Goal: Information Seeking & Learning: Learn about a topic

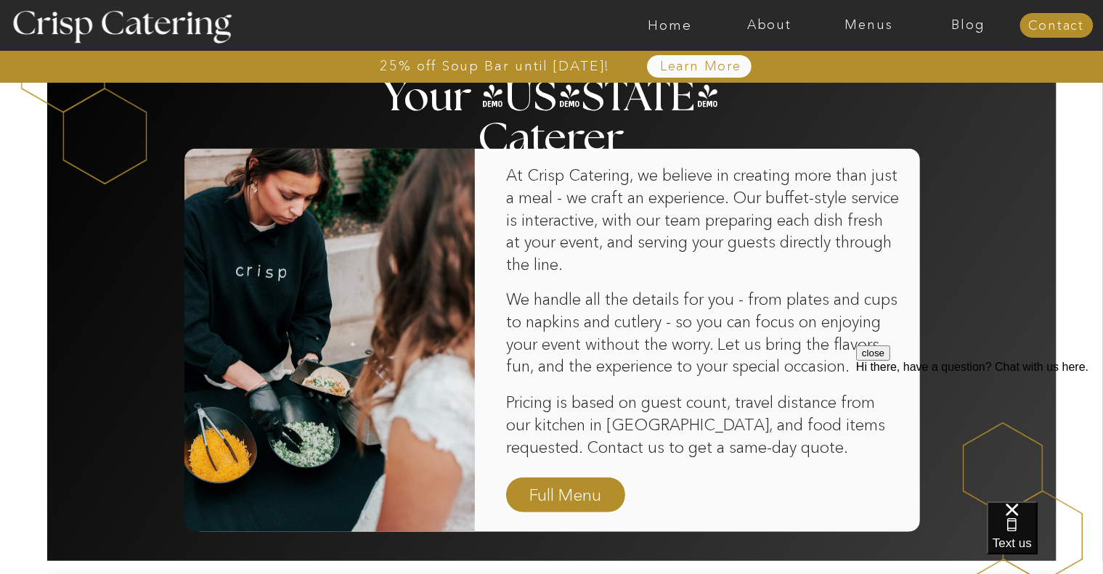
scroll to position [872, 0]
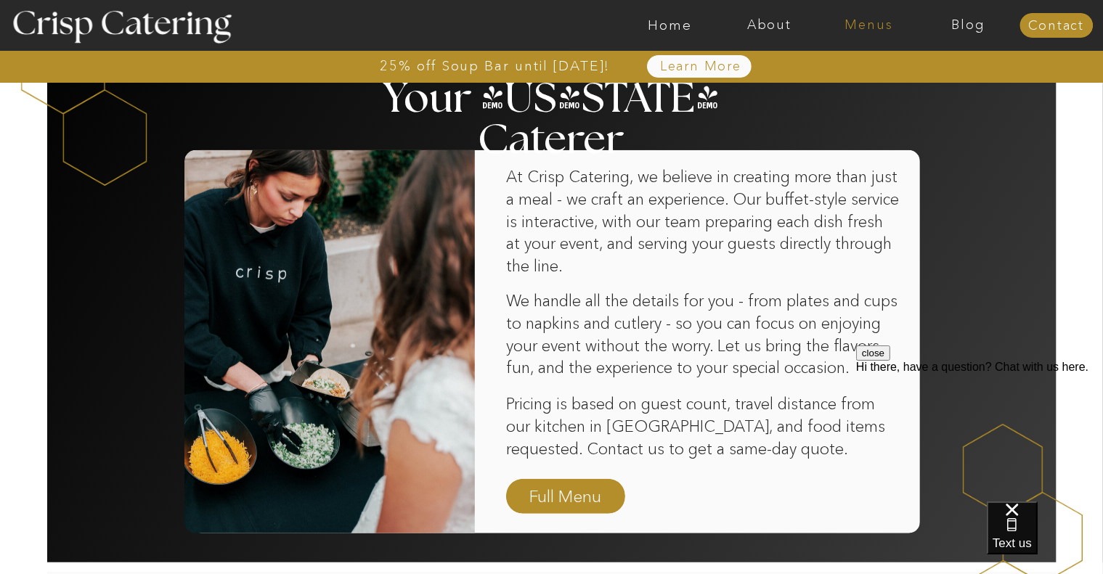
click at [889, 25] on nav "Menus" at bounding box center [869, 25] width 100 height 15
click at [842, 90] on nav "Winter (Sep-Feb)" at bounding box center [867, 85] width 119 height 14
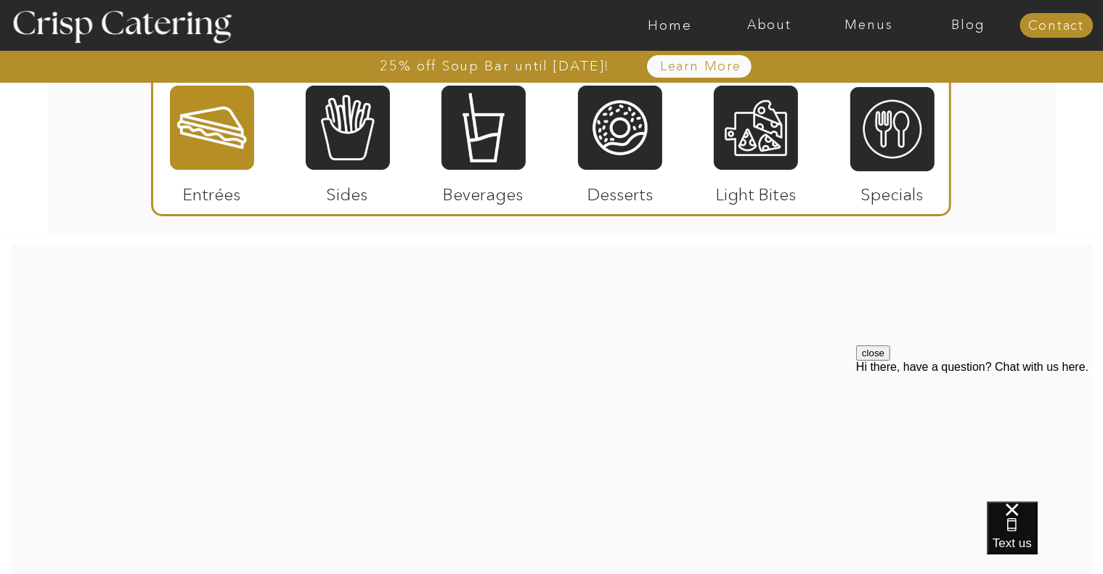
scroll to position [2493, 0]
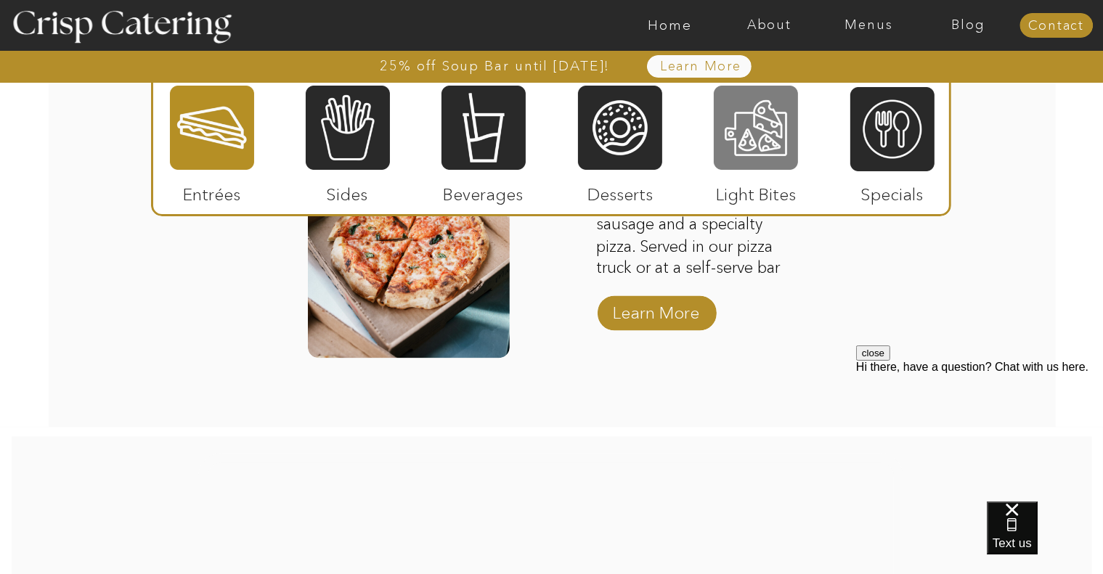
click at [770, 148] on div at bounding box center [756, 127] width 84 height 87
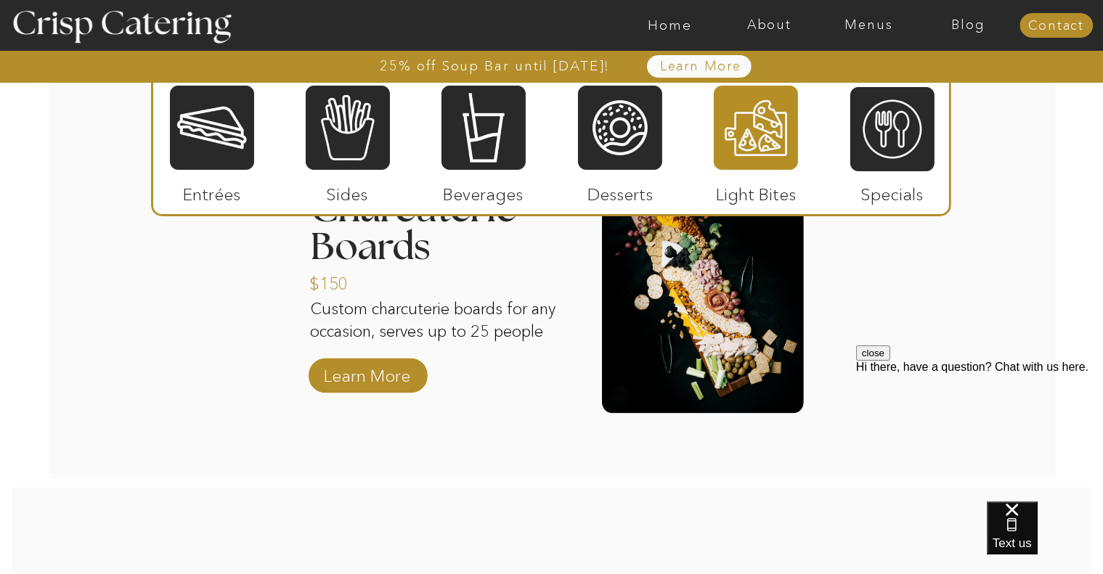
scroll to position [1840, 0]
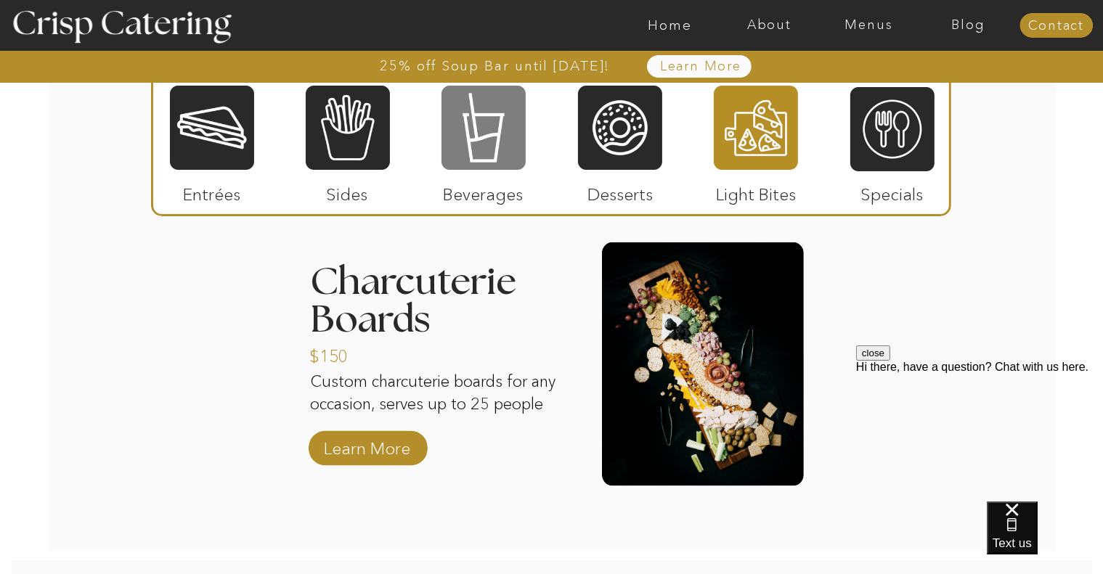
click at [518, 142] on div at bounding box center [484, 127] width 84 height 87
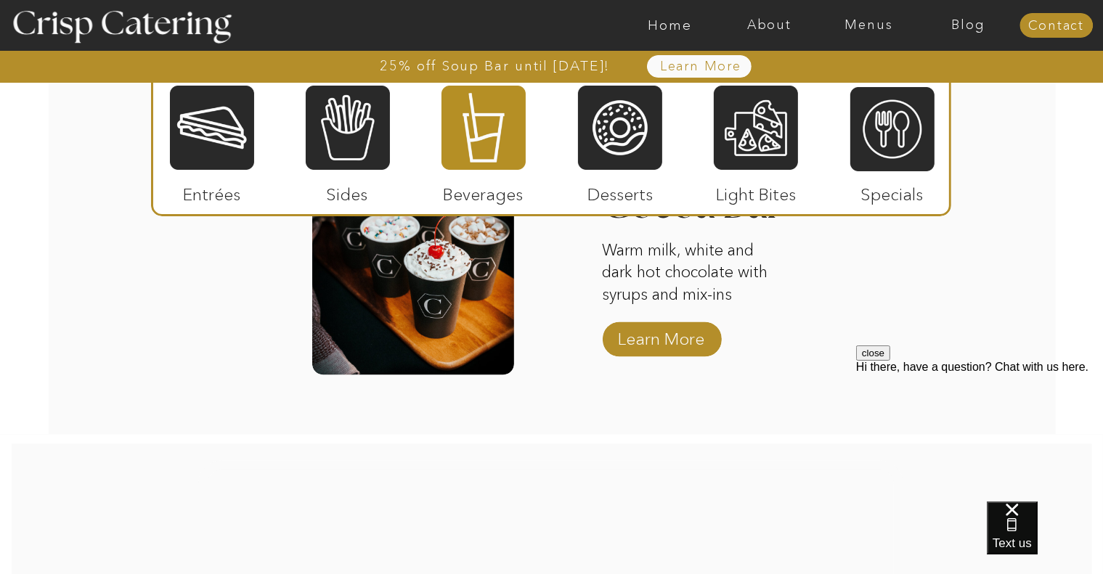
scroll to position [2203, 0]
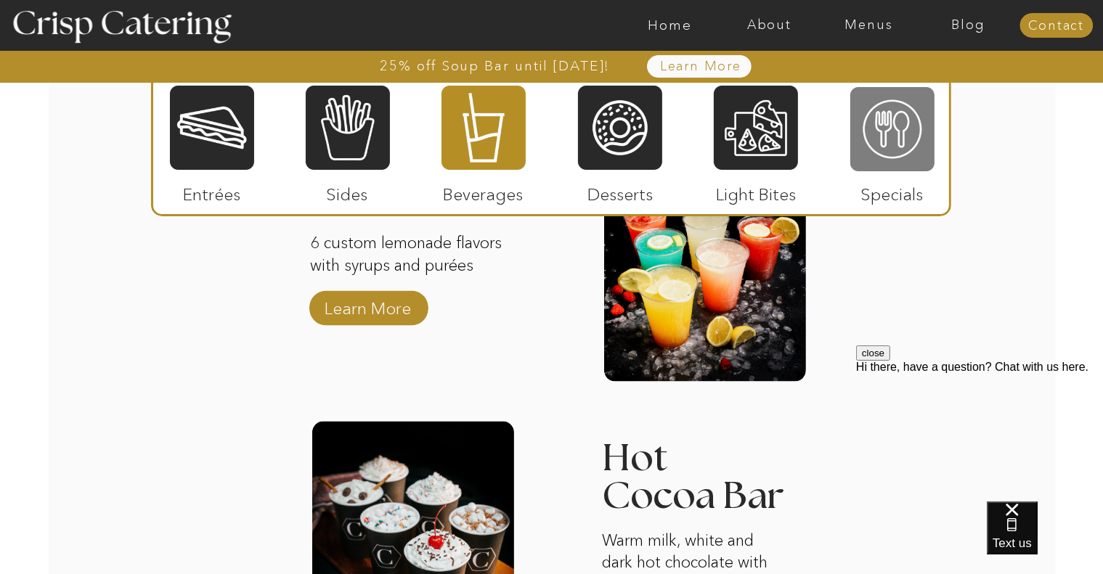
click at [872, 150] on div at bounding box center [892, 129] width 84 height 87
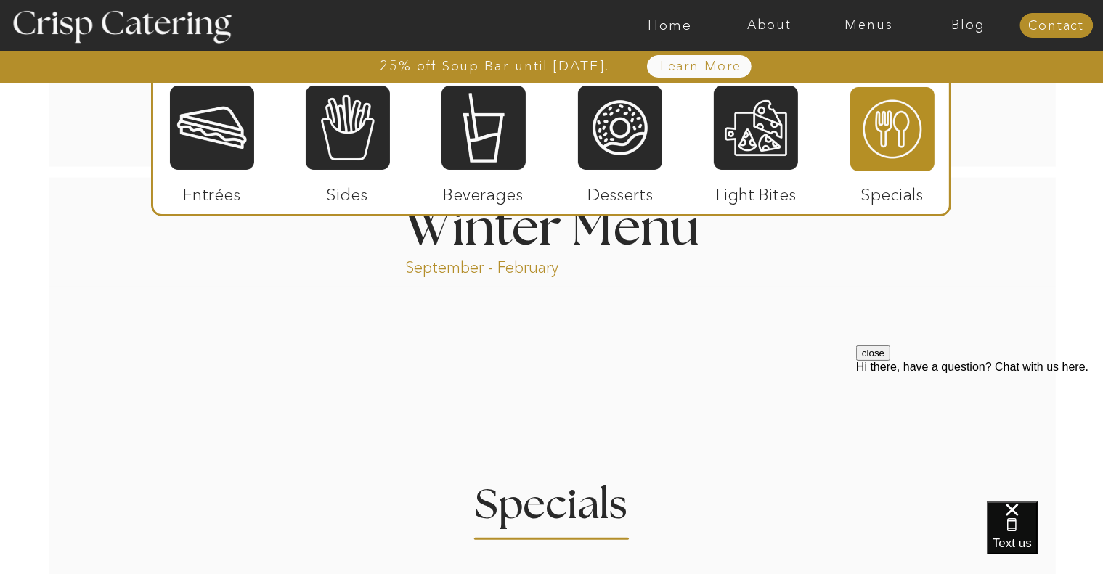
scroll to position [1796, 0]
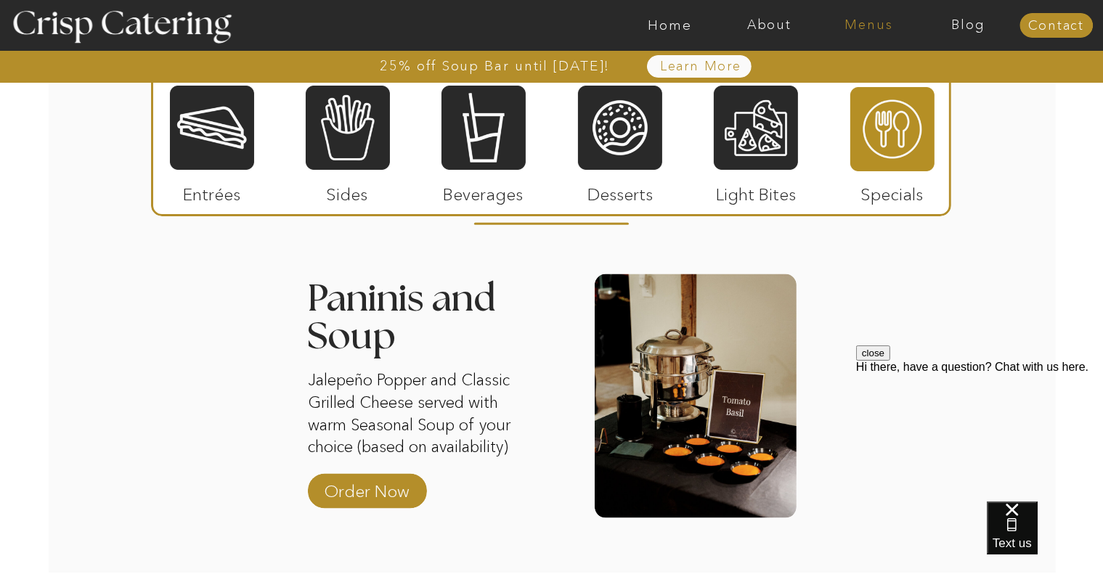
click at [869, 25] on nav "Menus" at bounding box center [869, 25] width 100 height 15
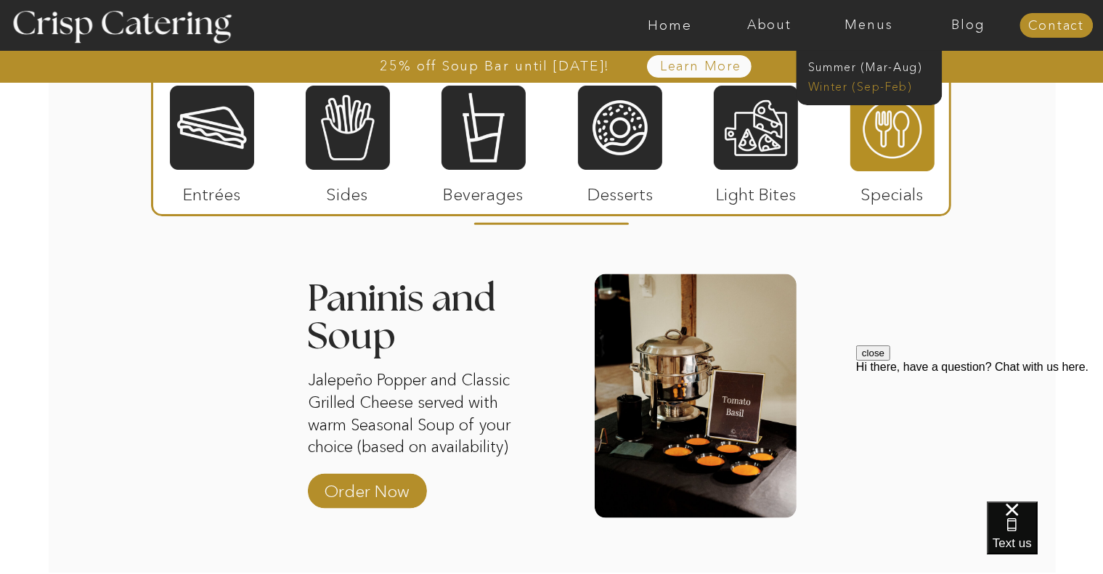
click at [854, 84] on nav "Winter (Sep-Feb)" at bounding box center [867, 85] width 119 height 14
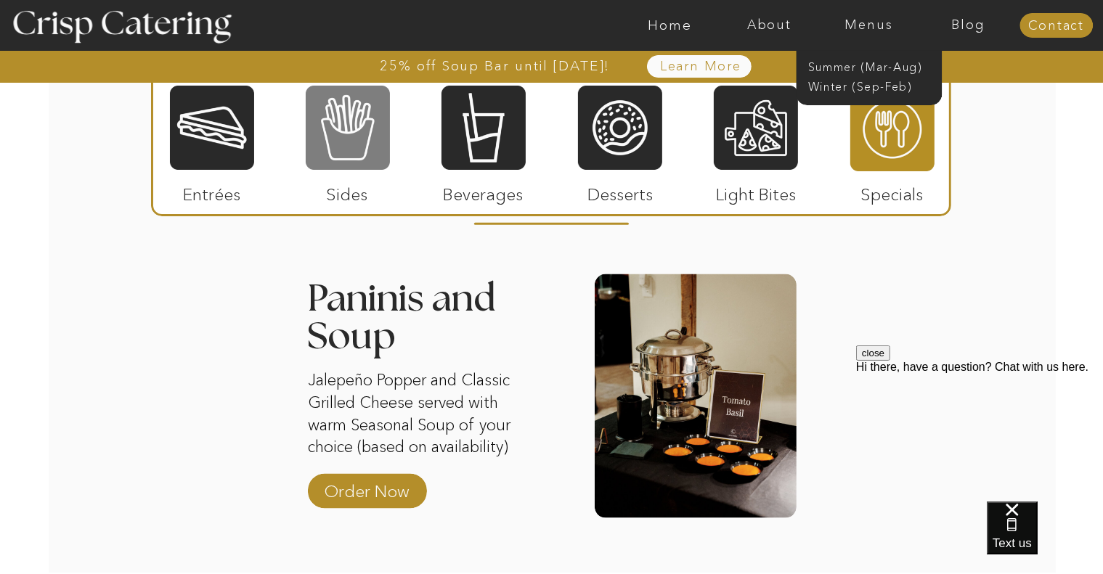
click at [340, 147] on div at bounding box center [348, 127] width 84 height 87
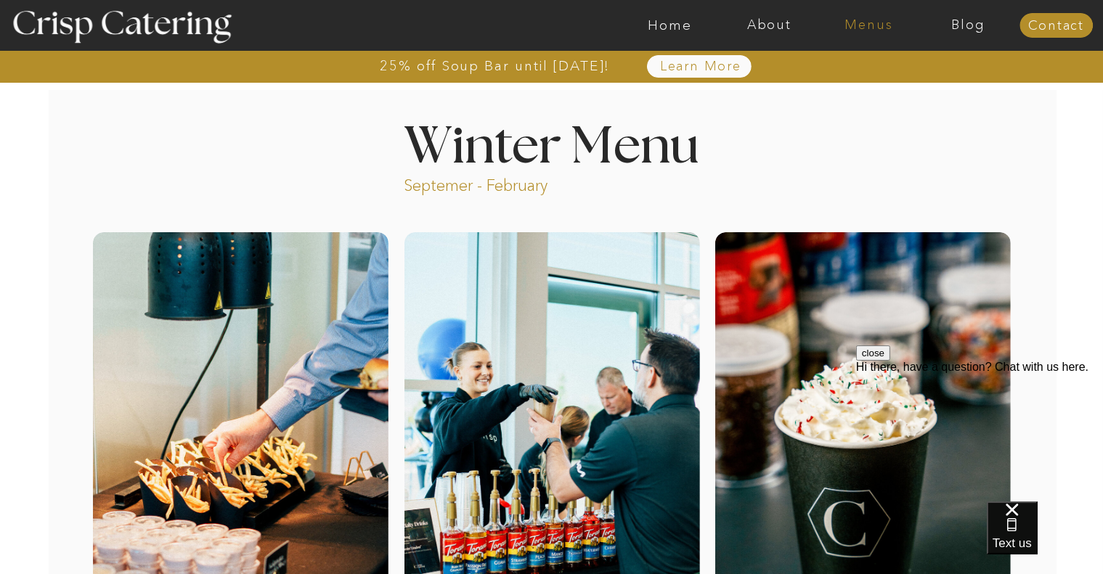
click at [853, 25] on nav "Menus" at bounding box center [869, 25] width 100 height 15
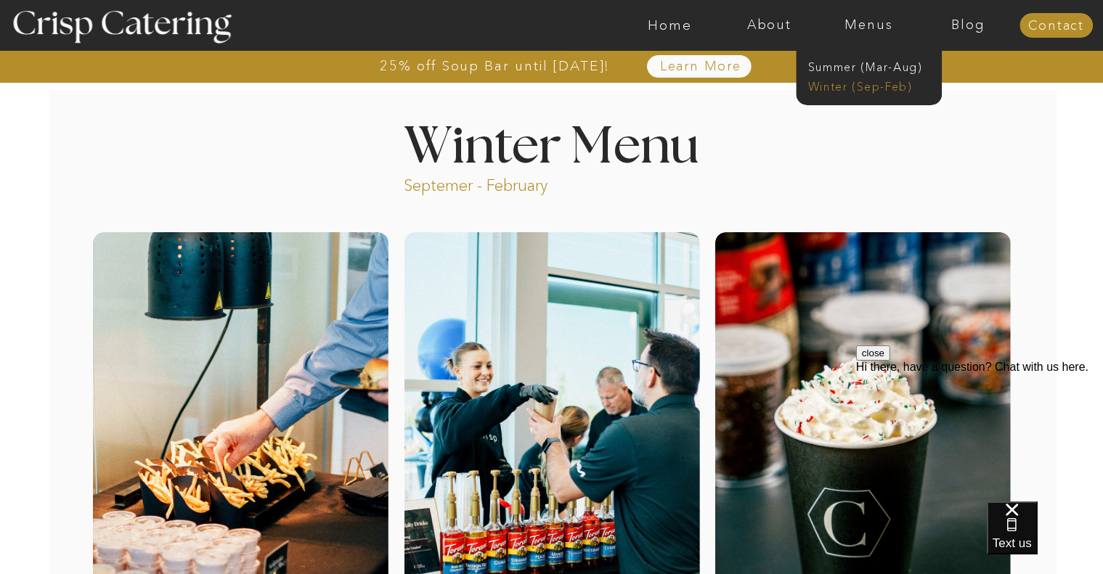
click at [857, 88] on nav "Winter (Sep-Feb)" at bounding box center [867, 85] width 119 height 14
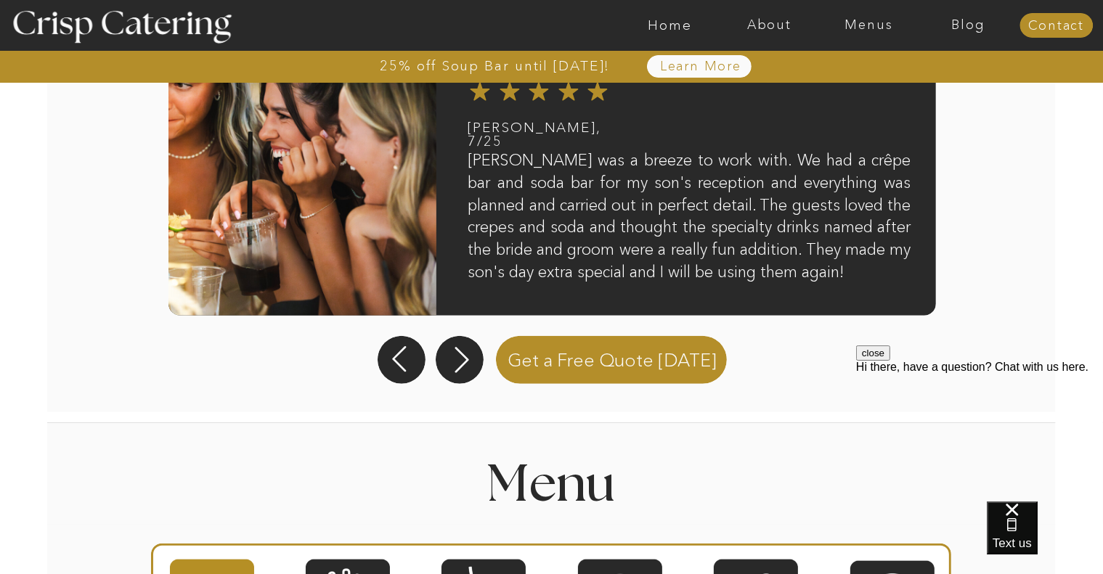
scroll to position [1670, 0]
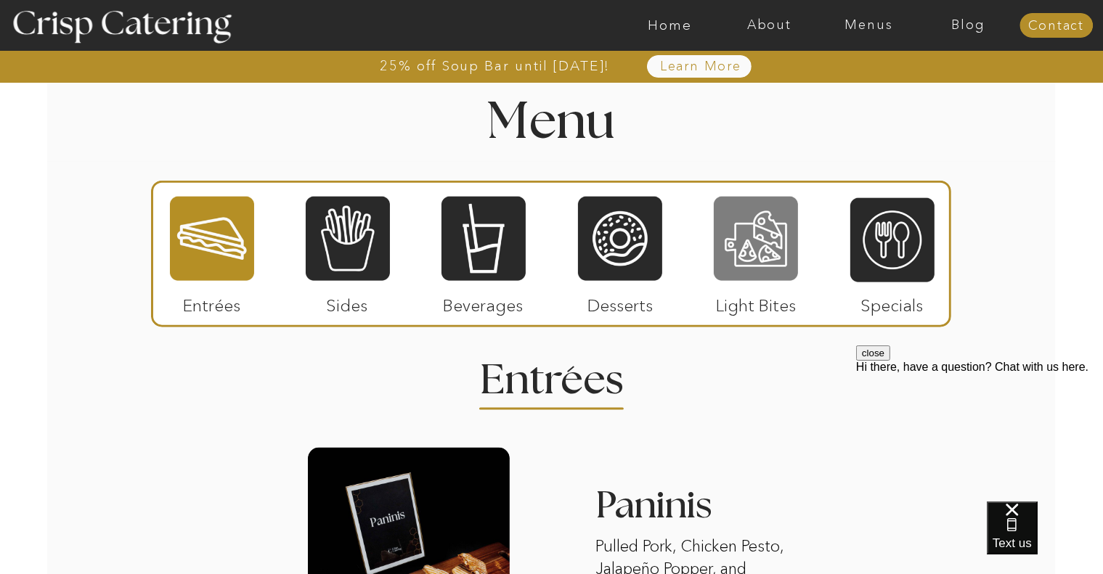
click at [750, 261] on div at bounding box center [756, 238] width 84 height 87
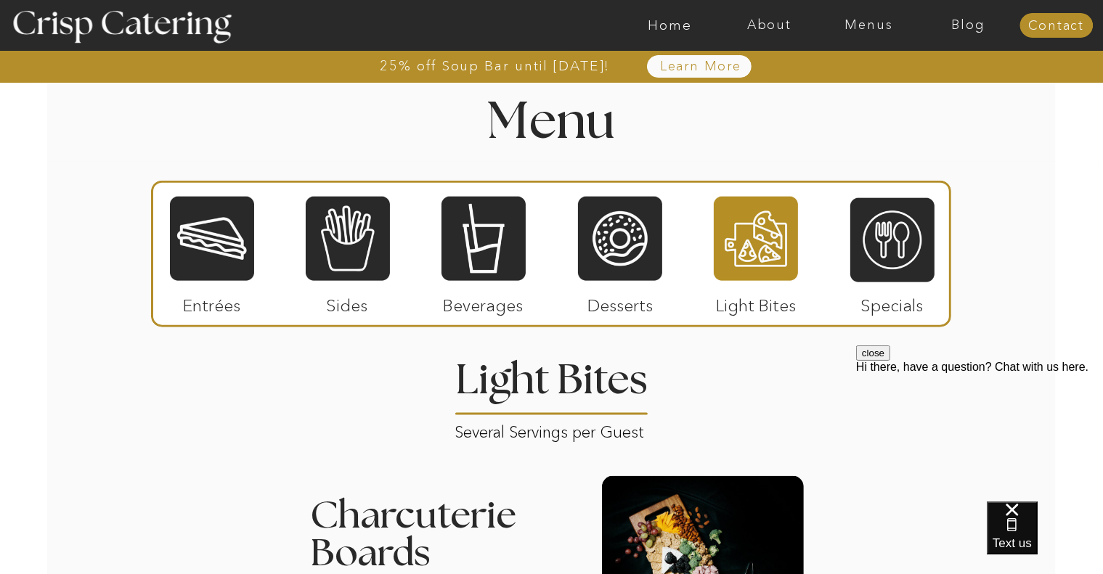
scroll to position [1888, 0]
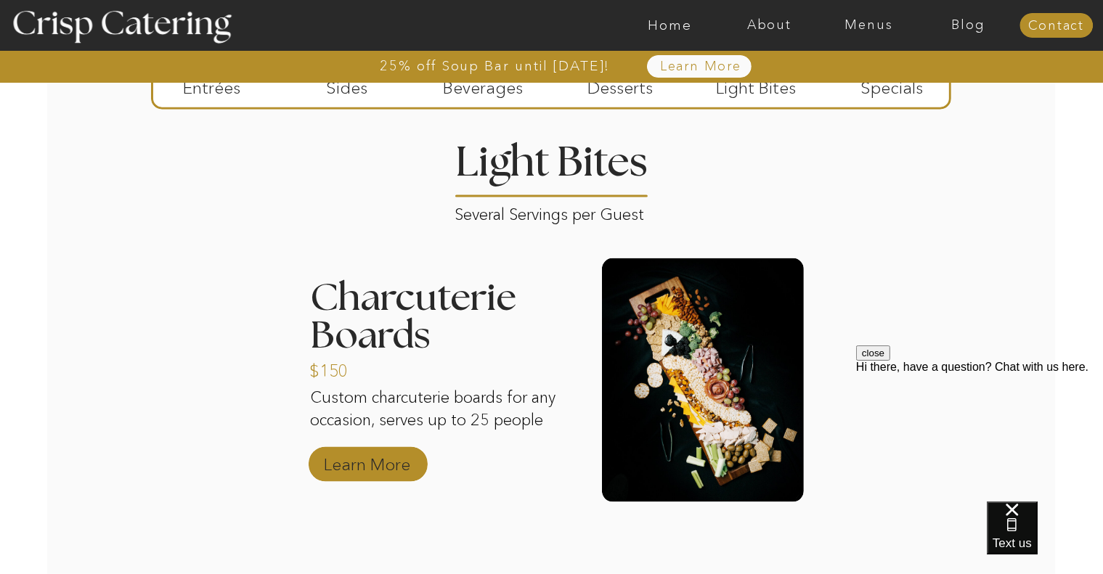
click at [369, 467] on p "Learn More" at bounding box center [368, 461] width 97 height 42
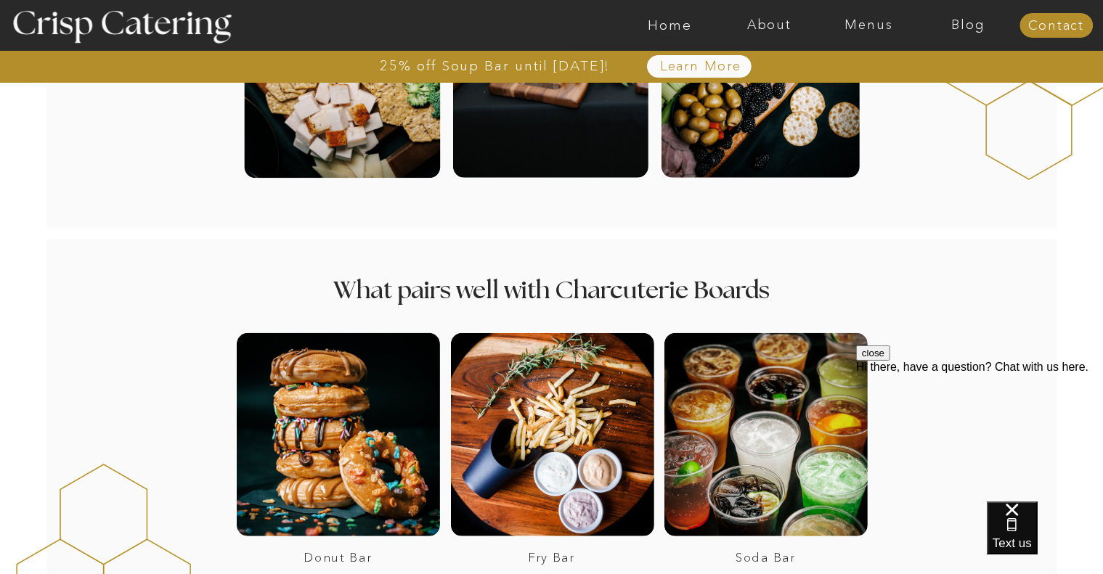
scroll to position [1017, 0]
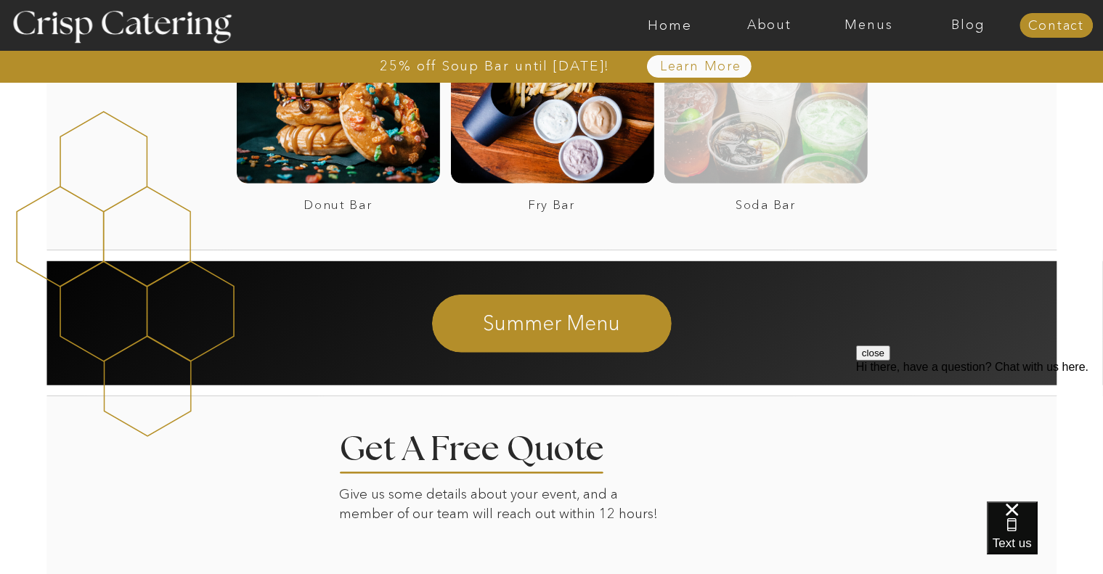
click at [779, 136] on div at bounding box center [766, 81] width 203 height 203
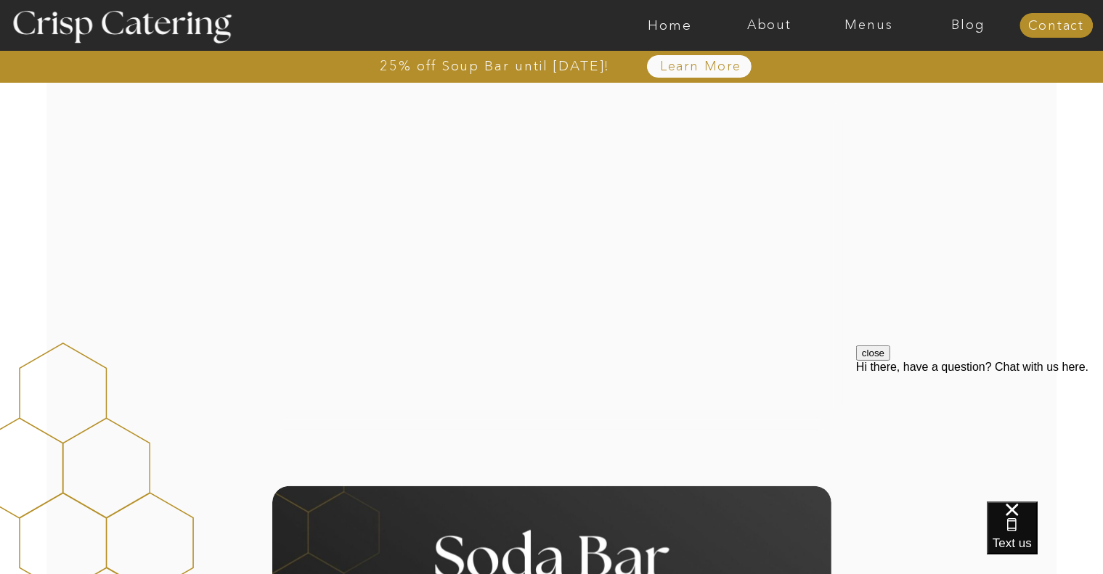
scroll to position [581, 0]
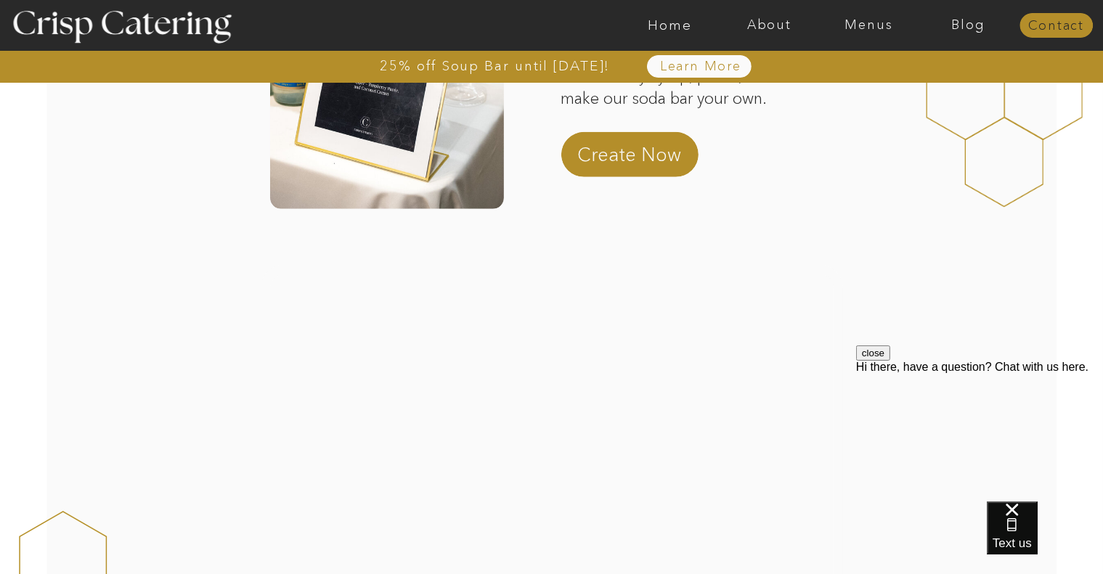
click at [1065, 25] on nav "Contact" at bounding box center [1056, 26] width 73 height 15
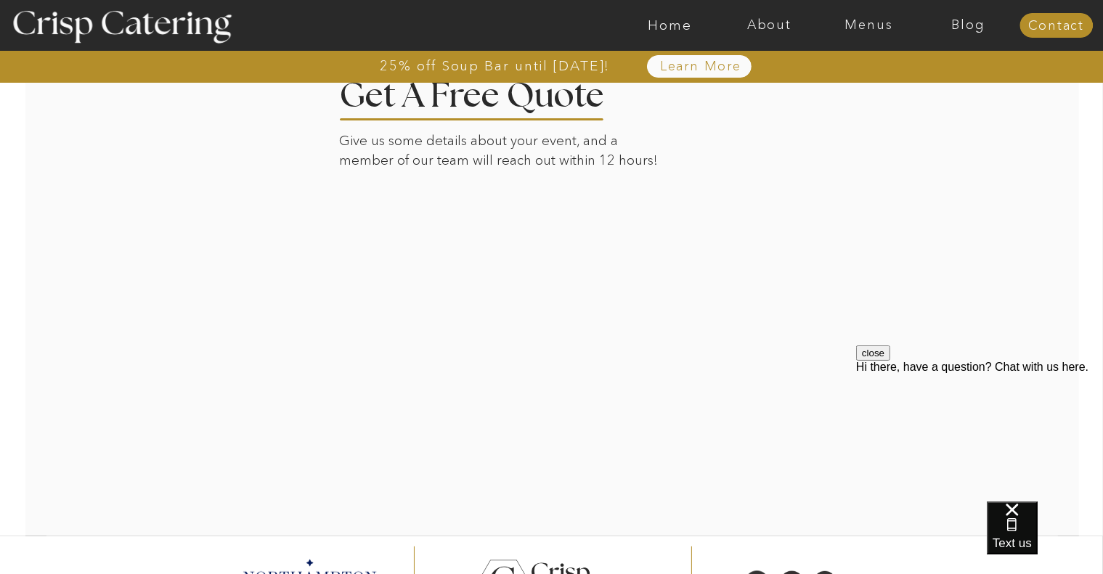
scroll to position [462, 0]
